Goal: Task Accomplishment & Management: Use online tool/utility

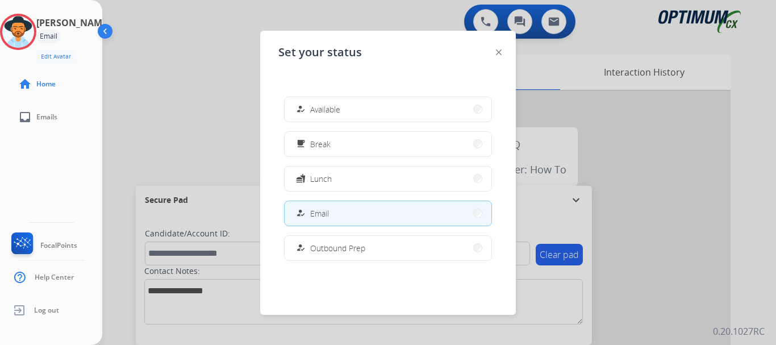
click at [394, 141] on button "free_breakfast Break" at bounding box center [388, 144] width 207 height 24
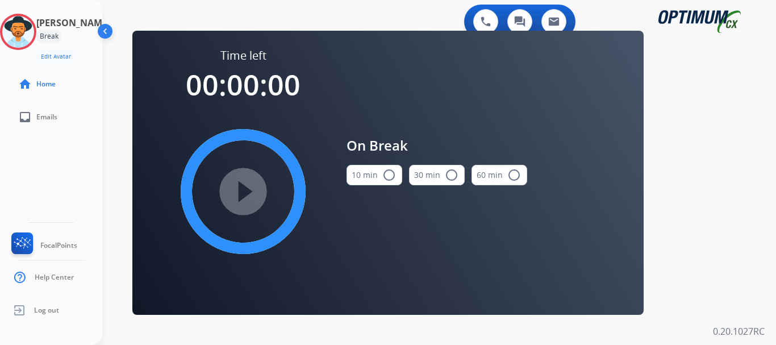
click at [379, 175] on button "10 min radio_button_unchecked" at bounding box center [375, 175] width 56 height 20
click at [244, 194] on mat-icon "play_circle_filled" at bounding box center [243, 192] width 14 height 14
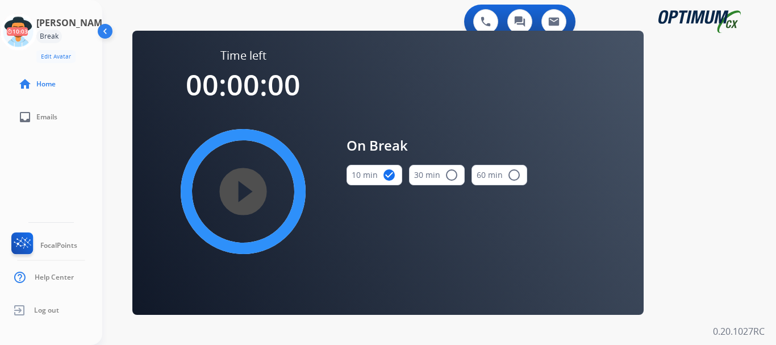
click at [23, 28] on icon at bounding box center [18, 32] width 37 height 37
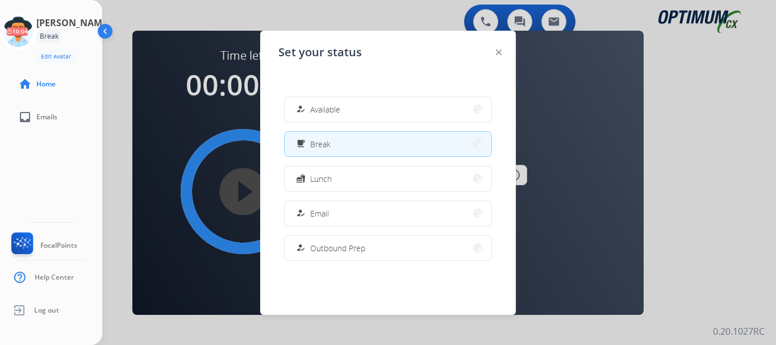
click at [343, 211] on button "how_to_reg Email" at bounding box center [388, 213] width 207 height 24
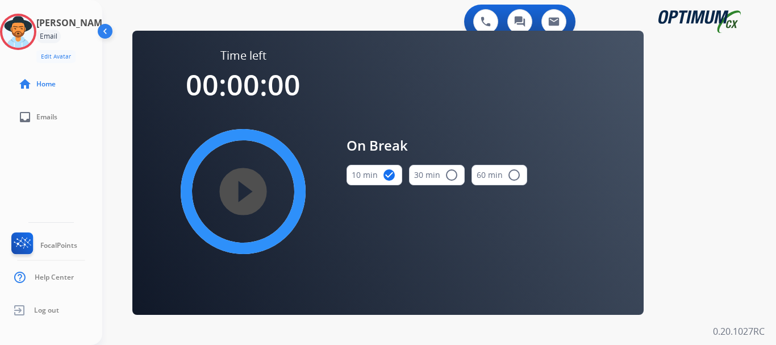
click at [32, 40] on img at bounding box center [18, 32] width 32 height 32
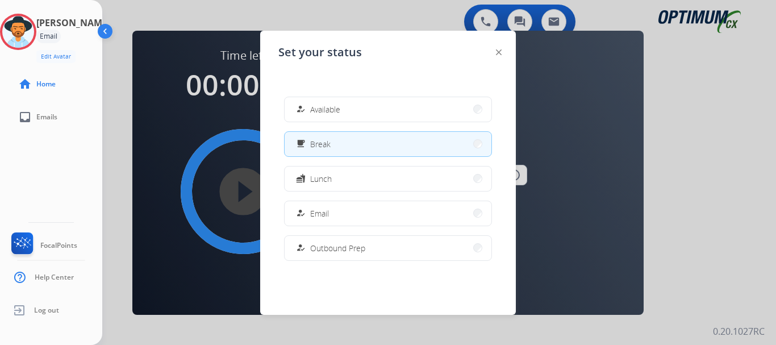
click at [373, 203] on button "how_to_reg Email" at bounding box center [388, 213] width 207 height 24
